Goal: Obtain resource: Obtain resource

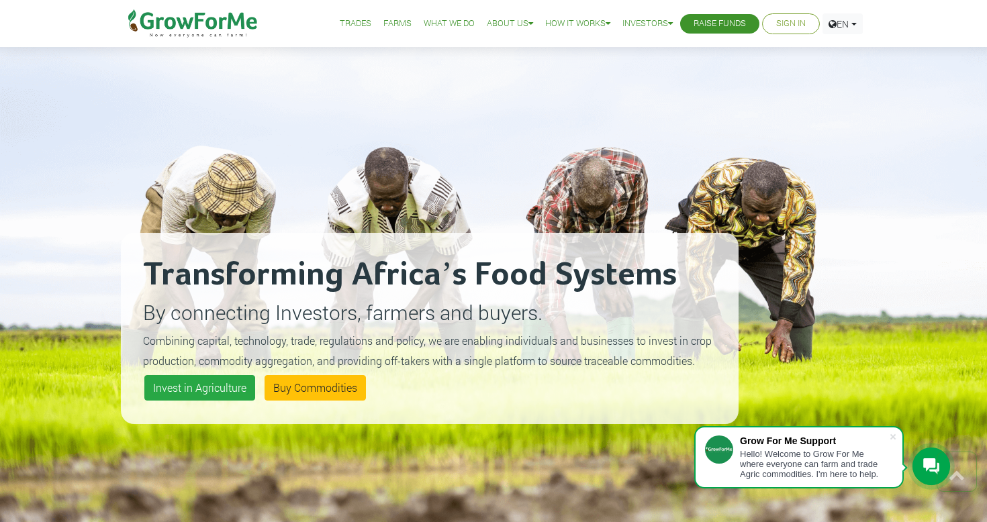
scroll to position [-30, 0]
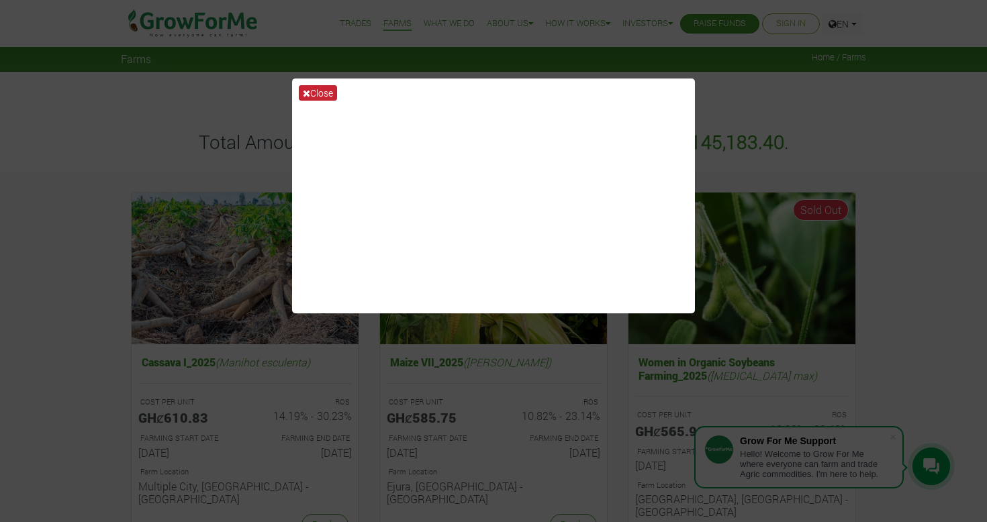
click at [319, 92] on button "Close" at bounding box center [318, 92] width 38 height 15
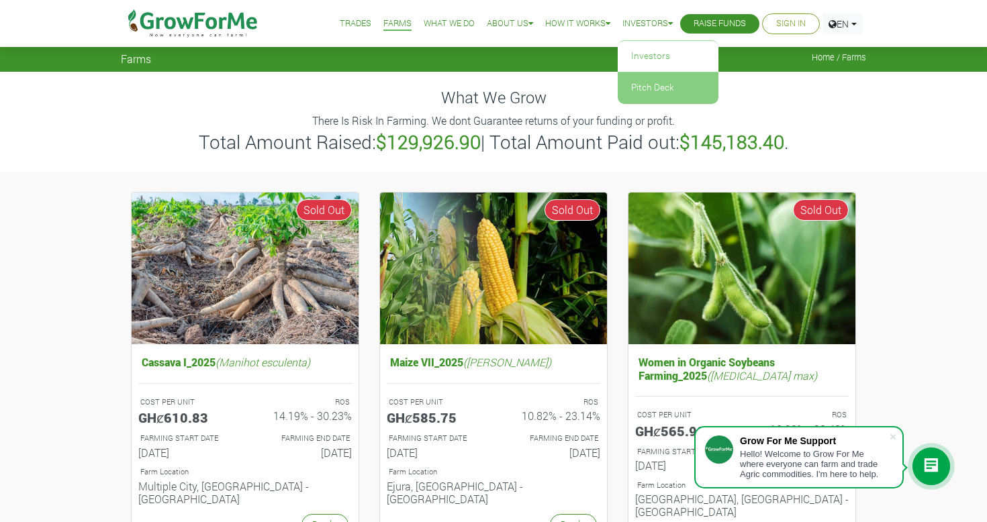
click at [638, 84] on link "Pitch Deck" at bounding box center [668, 87] width 101 height 31
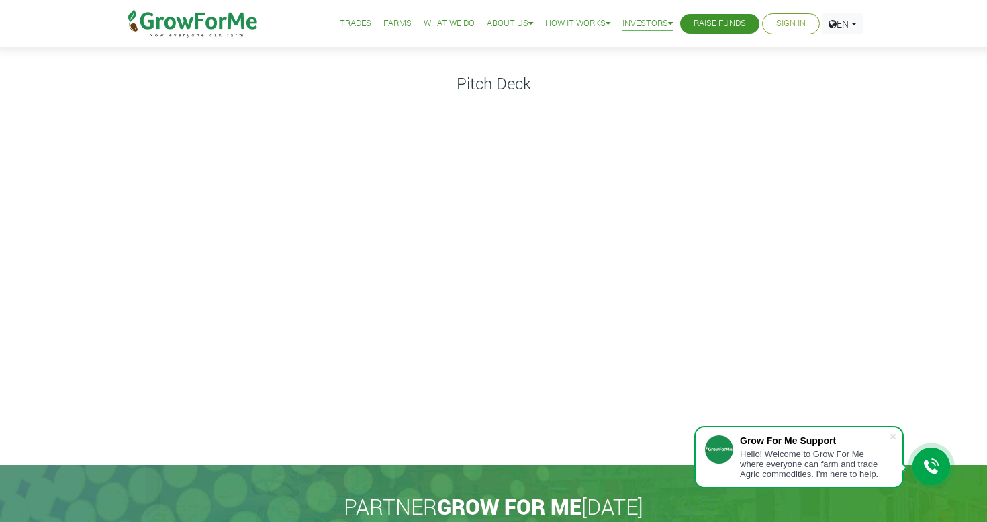
scroll to position [35, 0]
